Goal: Go to known website: Access a specific website the user already knows

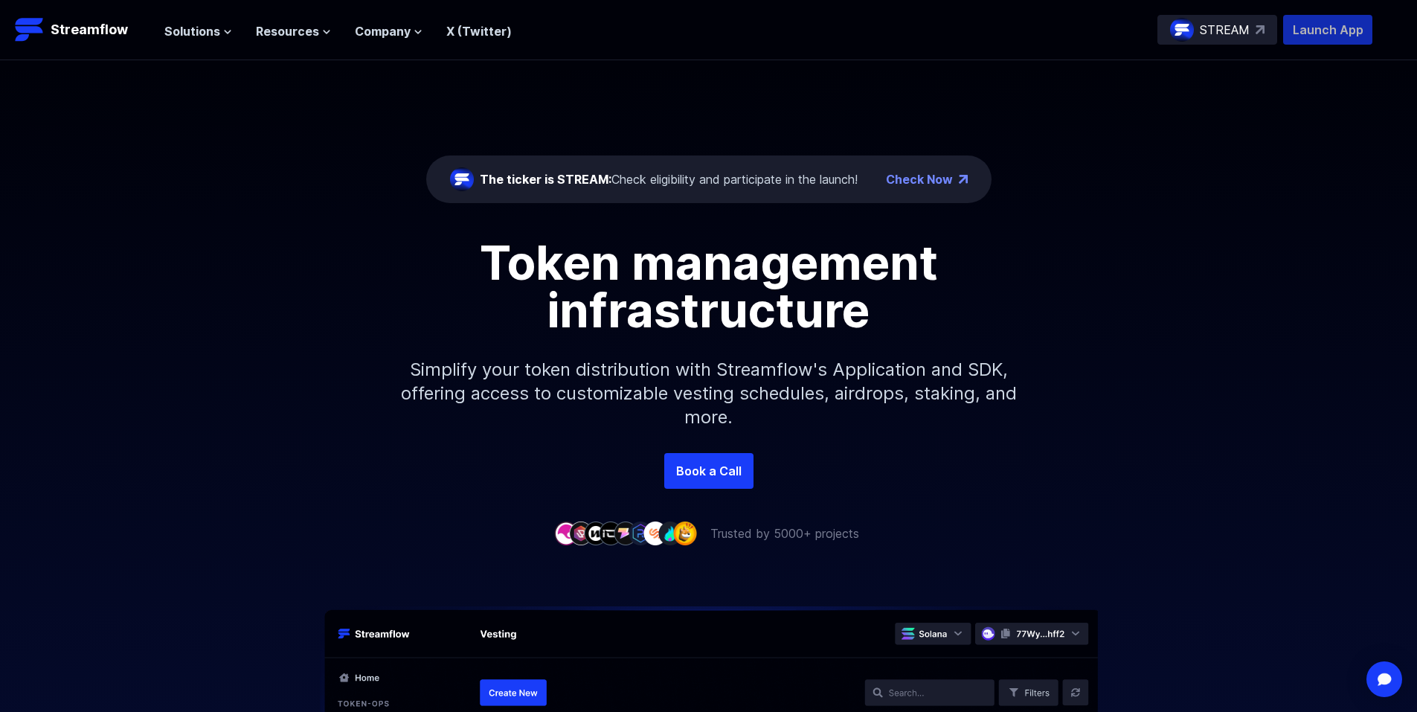
click at [1332, 30] on p "Launch App" at bounding box center [1327, 30] width 89 height 30
click at [1340, 33] on p "Launch App" at bounding box center [1327, 30] width 89 height 30
click at [77, 28] on p "Streamflow" at bounding box center [89, 29] width 77 height 21
click at [1335, 25] on p "Launch App" at bounding box center [1327, 30] width 89 height 30
